Goal: Information Seeking & Learning: Learn about a topic

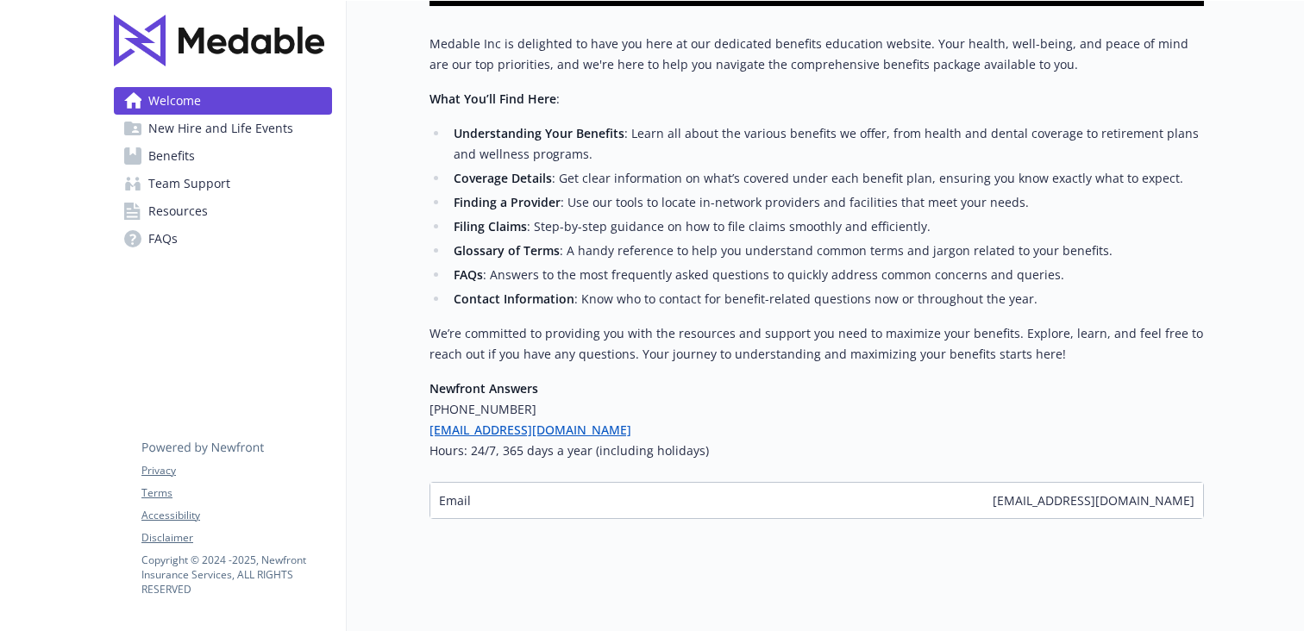
scroll to position [417, 0]
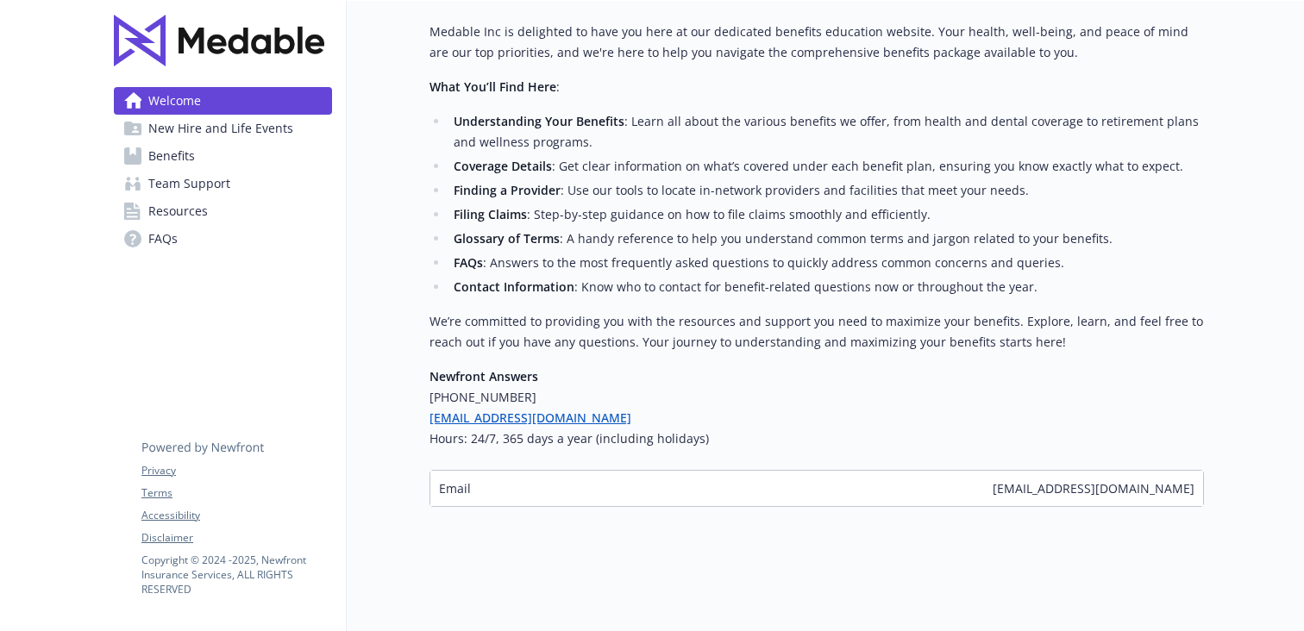
click at [163, 232] on span "FAQs" at bounding box center [162, 239] width 29 height 28
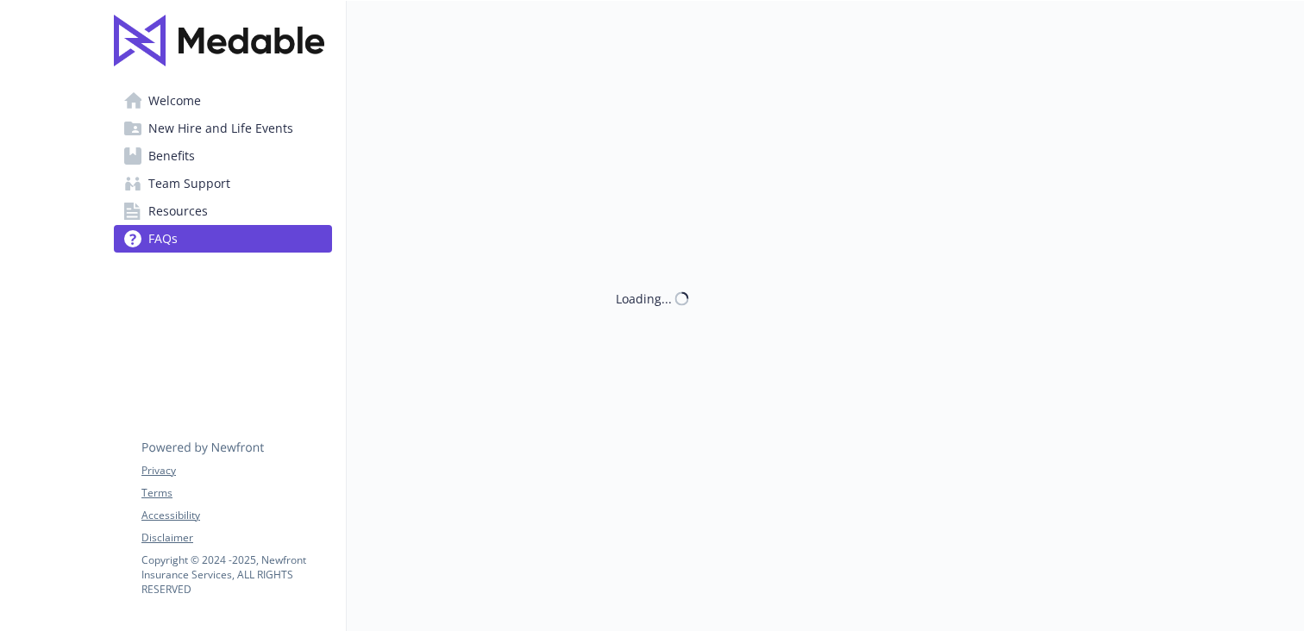
scroll to position [417, 0]
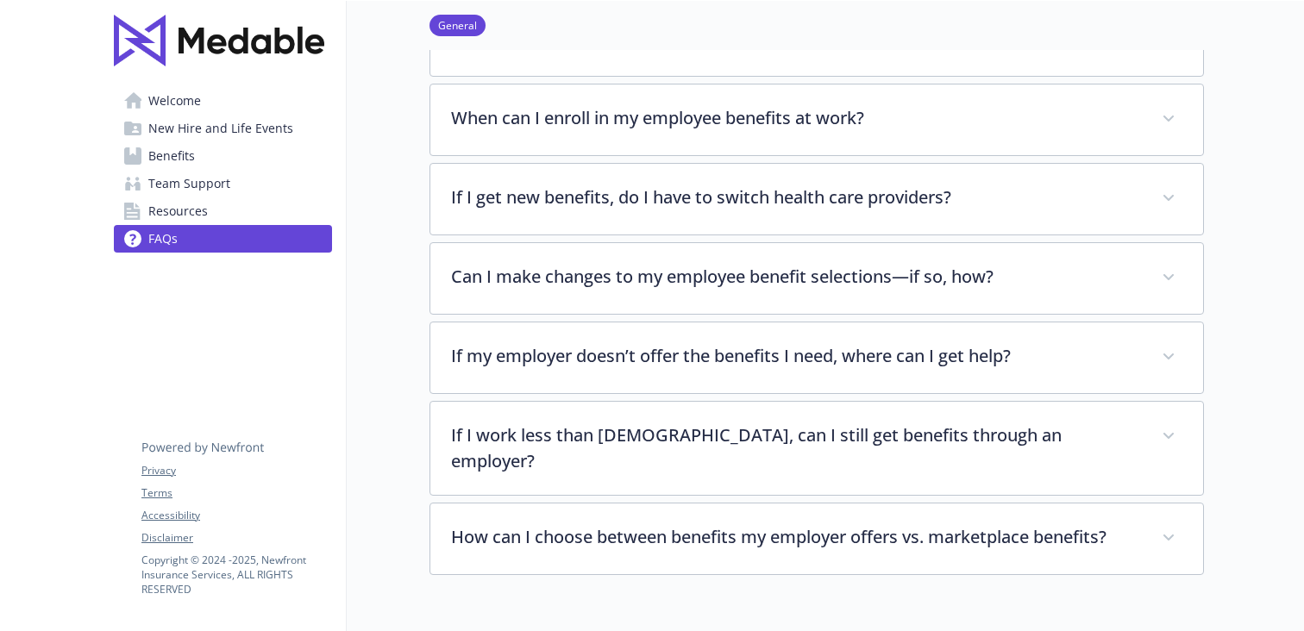
click at [225, 130] on span "New Hire and Life Events" at bounding box center [220, 129] width 145 height 28
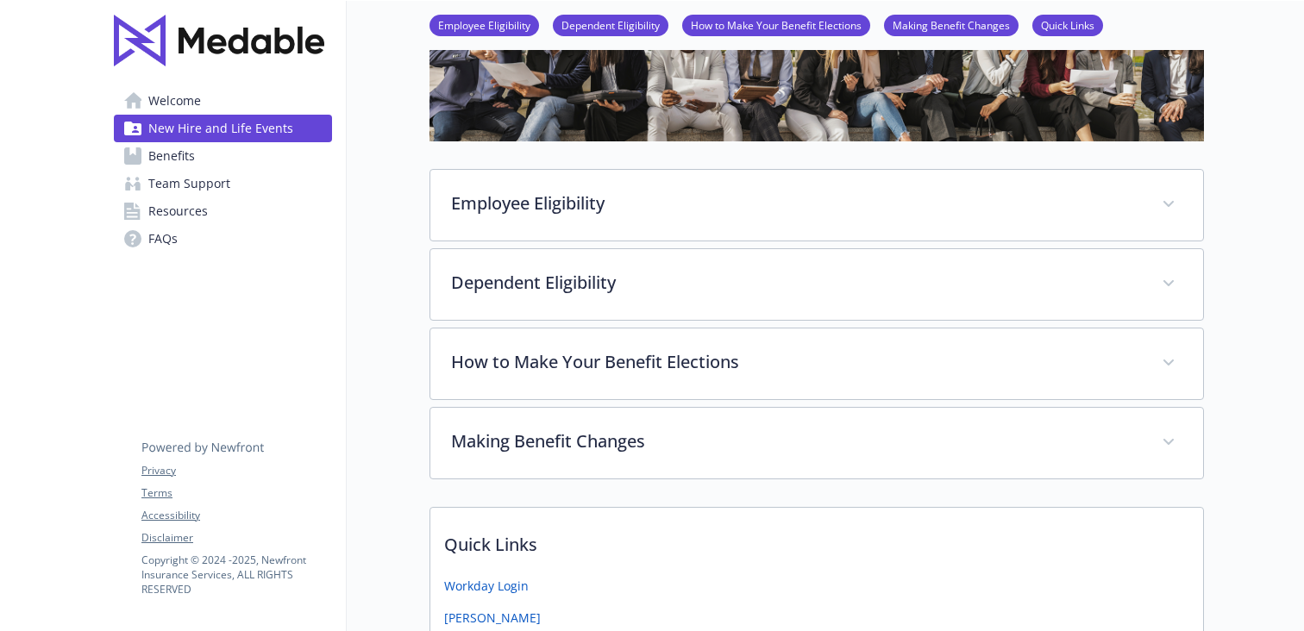
scroll to position [324, 0]
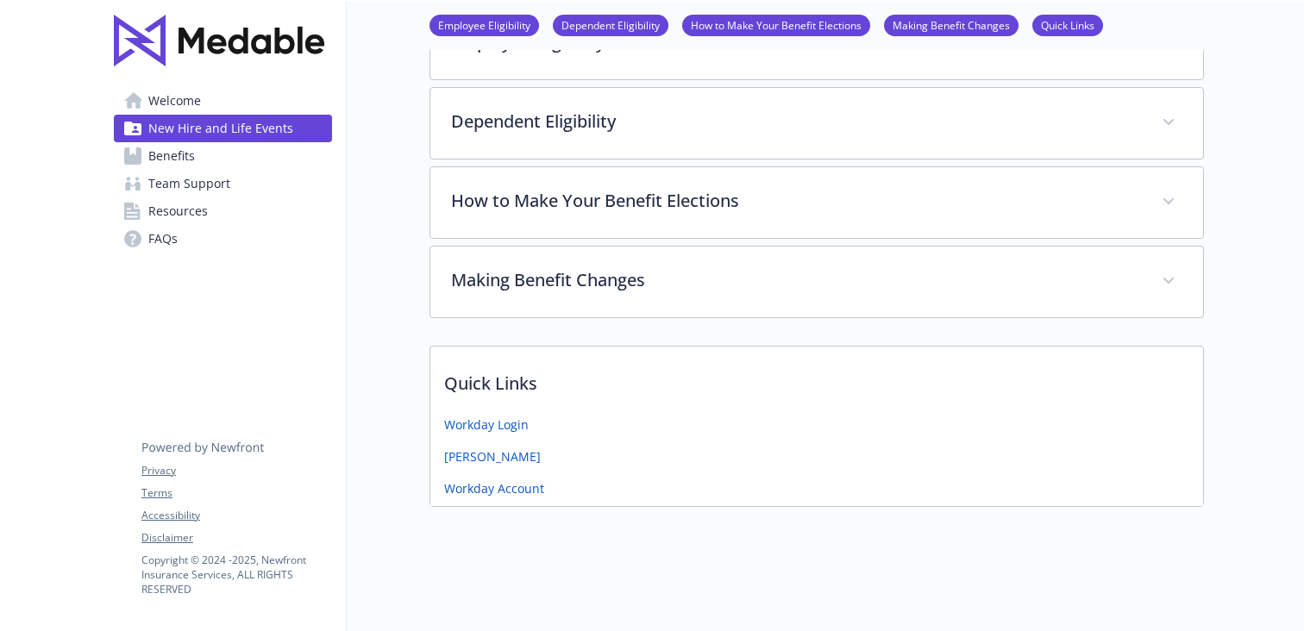
click at [191, 154] on span "Benefits" at bounding box center [171, 156] width 47 height 28
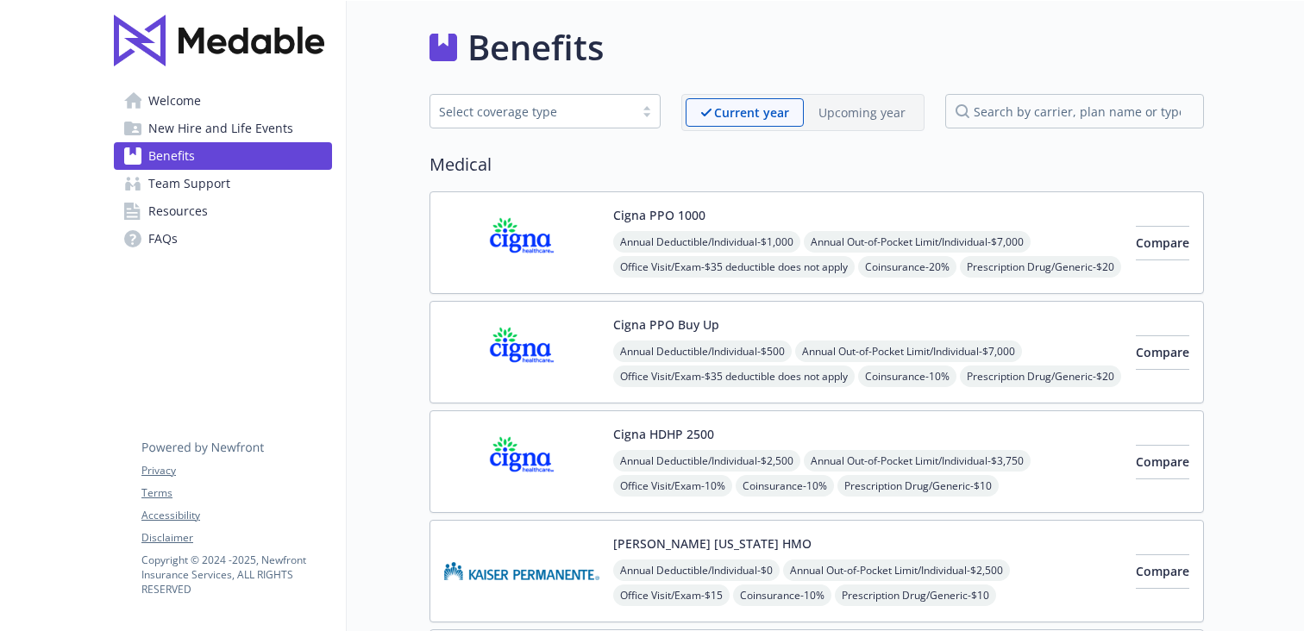
click at [155, 210] on span "Resources" at bounding box center [178, 212] width 60 height 28
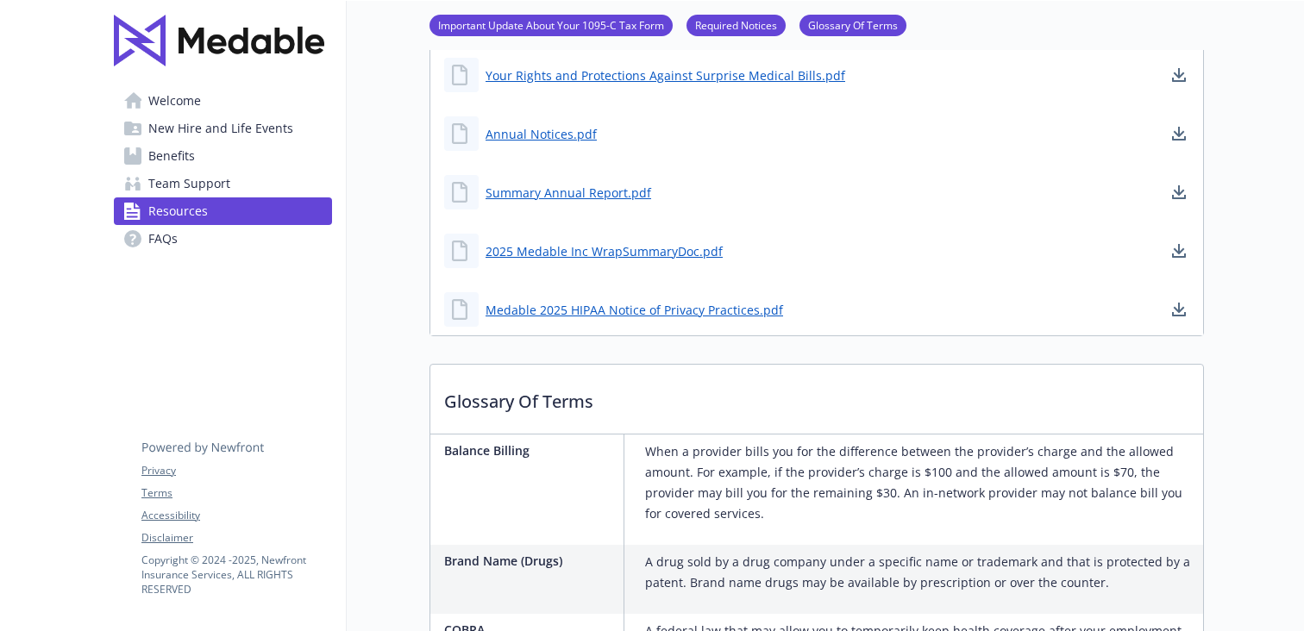
scroll to position [648, 0]
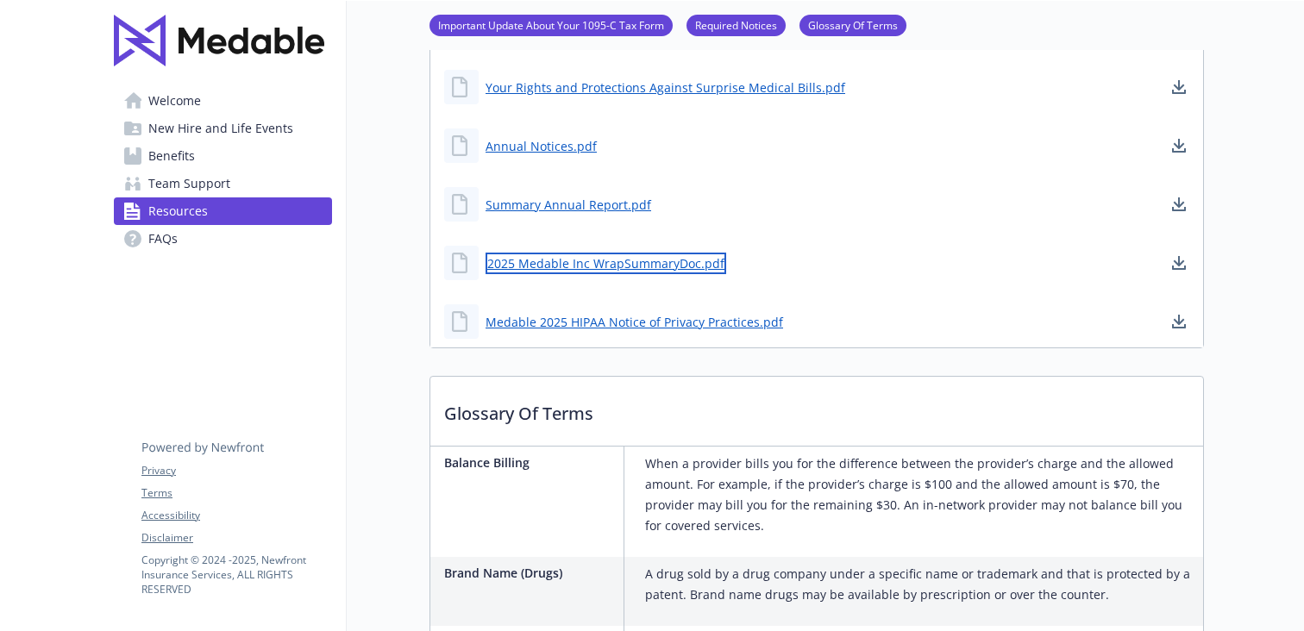
click at [599, 265] on link "2025 Medable Inc WrapSummaryDoc.pdf" at bounding box center [606, 264] width 241 height 22
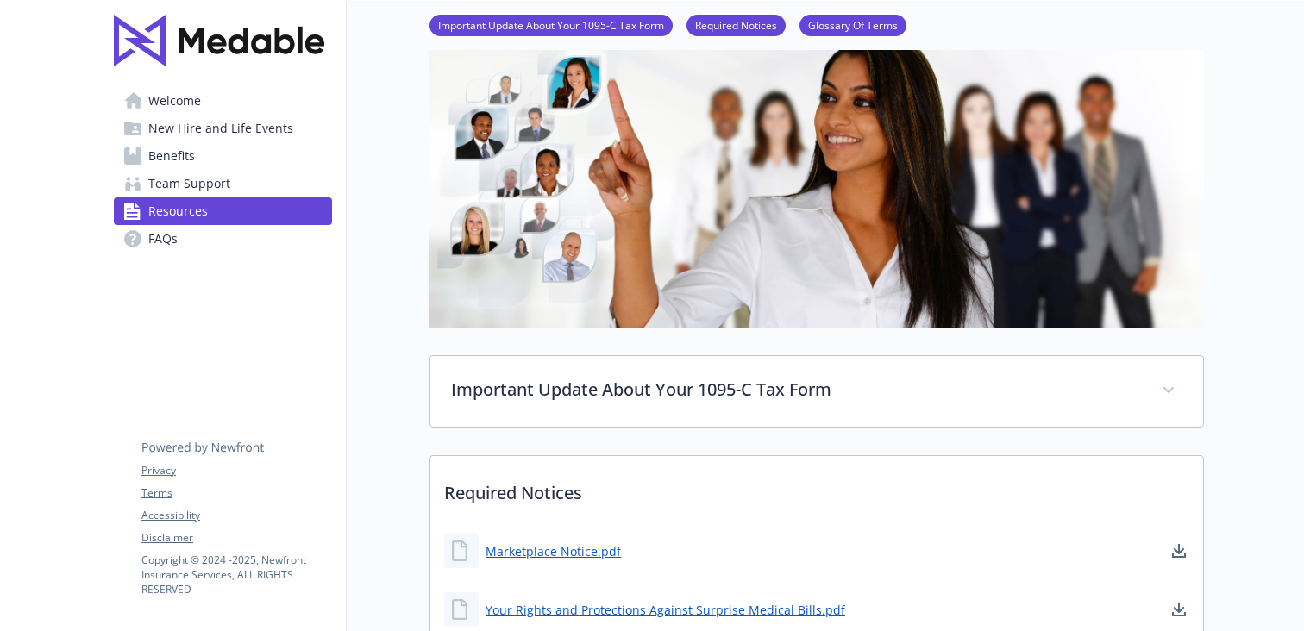
scroll to position [0, 0]
